Goal: Transaction & Acquisition: Purchase product/service

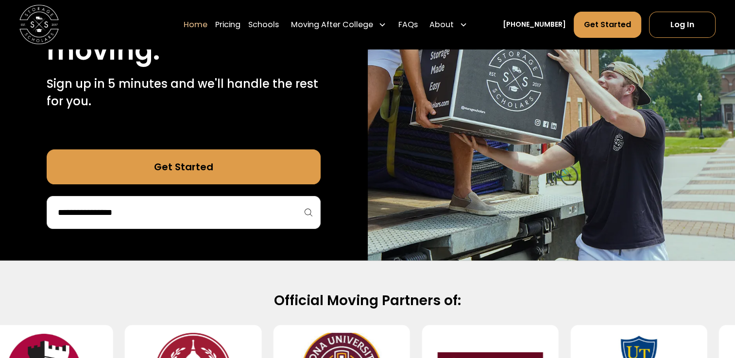
scroll to position [196, 0]
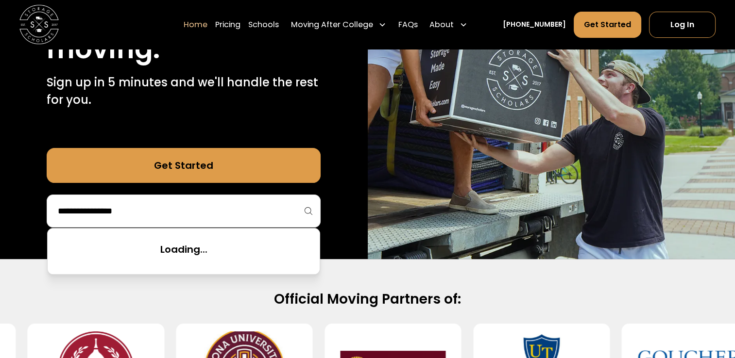
click at [263, 209] on input "search" at bounding box center [183, 211] width 253 height 17
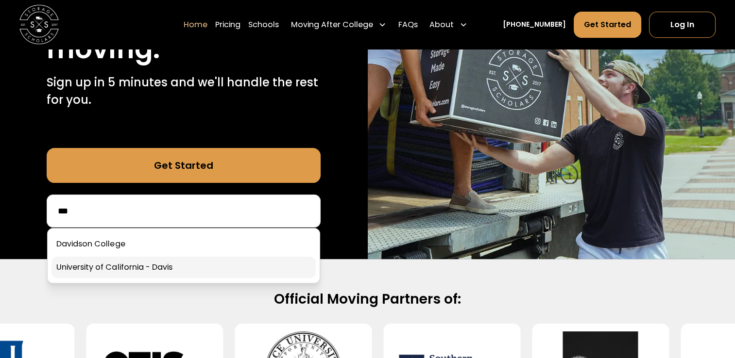
type input "***"
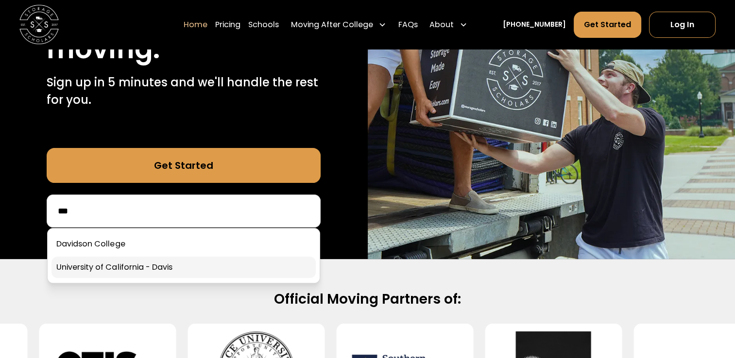
click at [107, 261] on link at bounding box center [183, 267] width 264 height 21
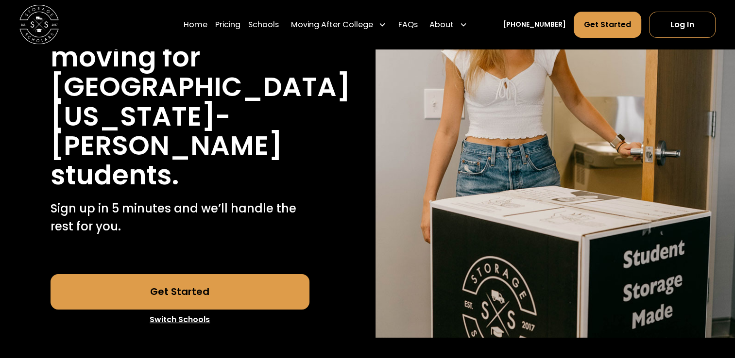
scroll to position [185, 0]
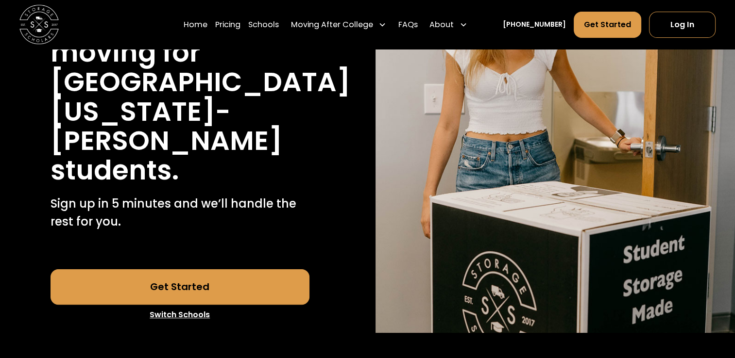
click at [254, 270] on link "Get Started" at bounding box center [180, 287] width 259 height 35
